Goal: Transaction & Acquisition: Purchase product/service

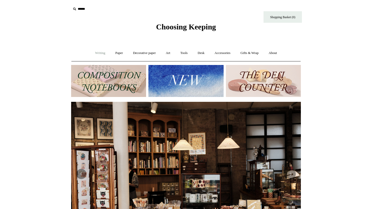
click at [100, 54] on link "Writing +" at bounding box center [100, 53] width 19 height 14
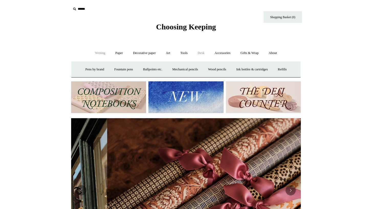
scroll to position [0, 459]
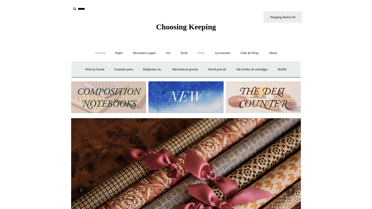
click at [201, 53] on link "Desk +" at bounding box center [201, 53] width 16 height 14
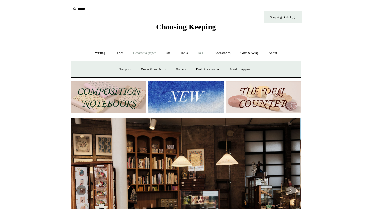
scroll to position [0, 0]
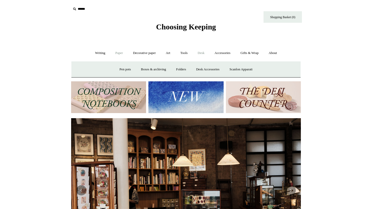
click at [113, 53] on link "Paper +" at bounding box center [119, 53] width 17 height 14
click at [113, 68] on link "Notebooks +" at bounding box center [115, 70] width 24 height 14
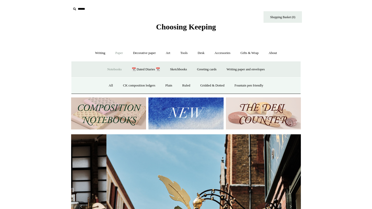
scroll to position [0, 230]
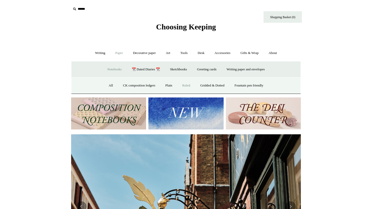
click at [182, 86] on link "Ruled" at bounding box center [186, 86] width 17 height 14
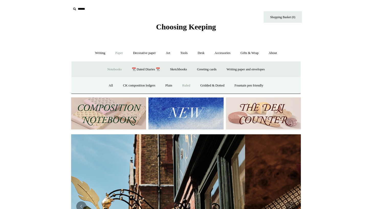
scroll to position [0, 407]
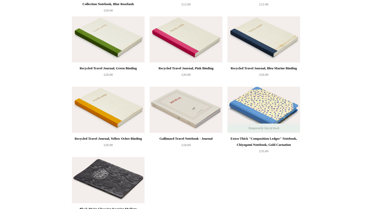
scroll to position [1105, 0]
click at [265, 138] on div "Extra-Thick "Composition Ledger" Notebook, Chiyogami Notebook, Gold Carnation" at bounding box center [264, 141] width 70 height 12
